Goal: Task Accomplishment & Management: Use online tool/utility

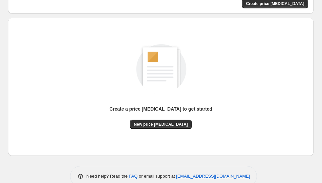
scroll to position [54, 0]
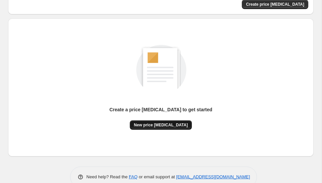
click at [172, 126] on span "New price [MEDICAL_DATA]" at bounding box center [161, 124] width 54 height 5
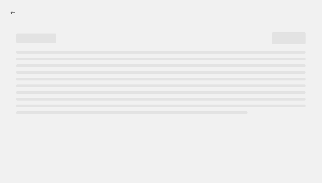
select select "percentage"
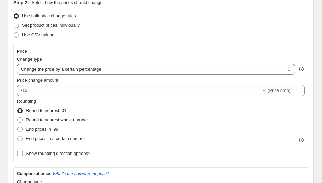
scroll to position [80, 0]
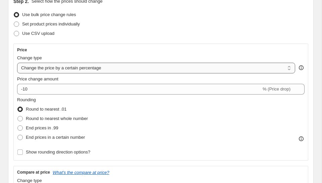
click at [54, 73] on select "Change the price to a certain amount Change the price by a certain amount Chang…" at bounding box center [156, 68] width 278 height 11
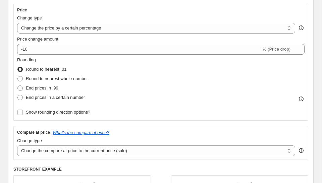
scroll to position [134, 0]
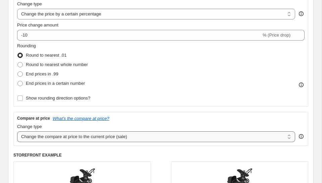
click at [55, 136] on select "Change the compare at price to the current price (sale) Change the compare at p…" at bounding box center [156, 136] width 278 height 11
select select "remove"
click at [17, 131] on select "Change the compare at price to the current price (sale) Change the compare at p…" at bounding box center [156, 136] width 278 height 11
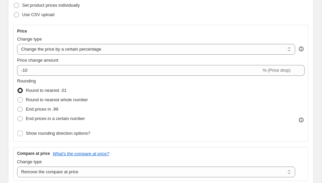
scroll to position [98, 0]
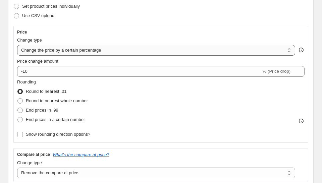
click at [49, 51] on select "Change the price to a certain amount Change the price by a certain amount Chang…" at bounding box center [156, 50] width 278 height 11
select select "bcap"
click at [17, 45] on select "Change the price to a certain amount Change the price by a certain amount Chang…" at bounding box center [156, 50] width 278 height 11
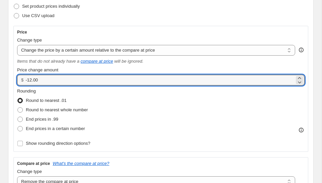
drag, startPoint x: 46, startPoint y: 81, endPoint x: 24, endPoint y: 80, distance: 21.5
click at [24, 80] on div "$ -12.00" at bounding box center [160, 80] width 287 height 11
type input "0.00"
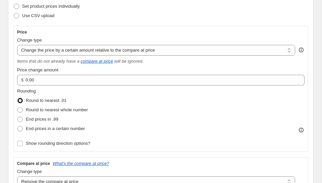
click at [24, 117] on label "End prices in .99" at bounding box center [37, 119] width 41 height 9
click at [18, 117] on input "End prices in .99" at bounding box center [17, 117] width 0 height 0
radio input "true"
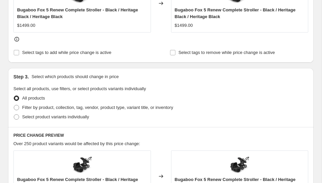
scroll to position [330, 0]
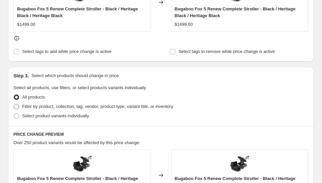
click at [43, 109] on span "Filter by product, collection, tag, vendor, product type, variant title, or inv…" at bounding box center [97, 106] width 151 height 5
click at [14, 104] on input "Filter by product, collection, tag, vendor, product type, variant title, or inv…" at bounding box center [14, 104] width 0 height 0
radio input "true"
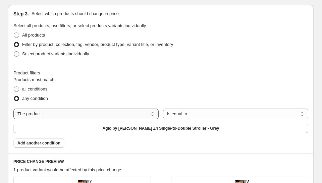
scroll to position [390, 0]
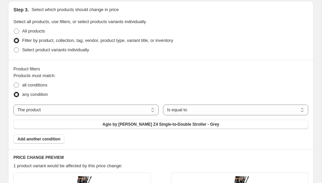
click at [45, 117] on div "The product The product's collection The product's tag The product's vendor The…" at bounding box center [160, 117] width 295 height 24
click at [46, 112] on select "The product The product's collection The product's tag The product's vendor The…" at bounding box center [85, 110] width 145 height 11
select select "collection"
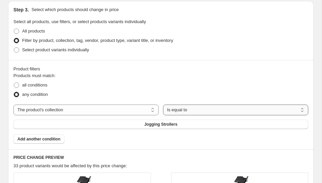
click at [192, 111] on select "Is equal to Is not equal to" at bounding box center [235, 110] width 145 height 11
click at [161, 128] on button "Jogging Strollers" at bounding box center [160, 124] width 295 height 9
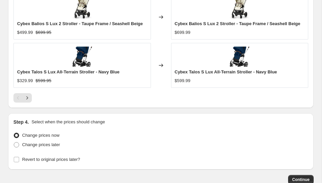
scroll to position [782, 0]
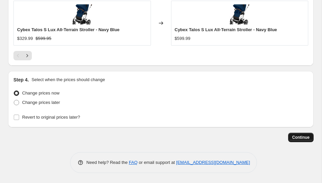
click at [300, 138] on span "Continue" at bounding box center [300, 137] width 17 height 5
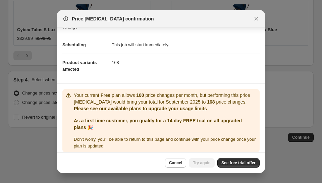
scroll to position [58, 0]
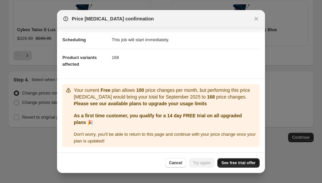
click at [233, 163] on span "See free trial offer" at bounding box center [238, 162] width 34 height 5
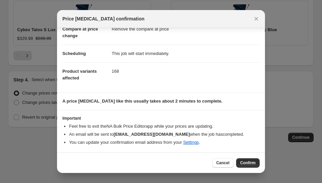
scroll to position [44, 0]
click at [111, 101] on b "A price change job like this usually takes about 2 minutes to complete." at bounding box center [142, 101] width 160 height 5
click at [252, 170] on div "Cancel Confirm" at bounding box center [161, 163] width 208 height 20
click at [249, 163] on span "Confirm" at bounding box center [247, 162] width 15 height 5
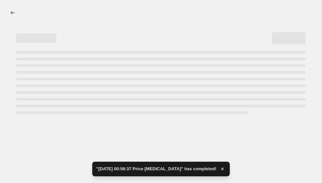
select select "bcap"
select select "remove"
select select "collection"
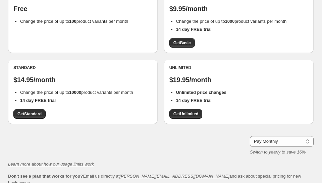
scroll to position [84, 0]
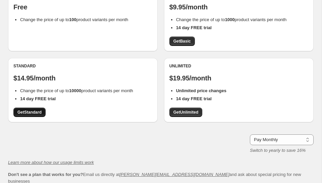
click at [38, 112] on span "Get Standard" at bounding box center [29, 112] width 24 height 5
